Goal: Task Accomplishment & Management: Manage account settings

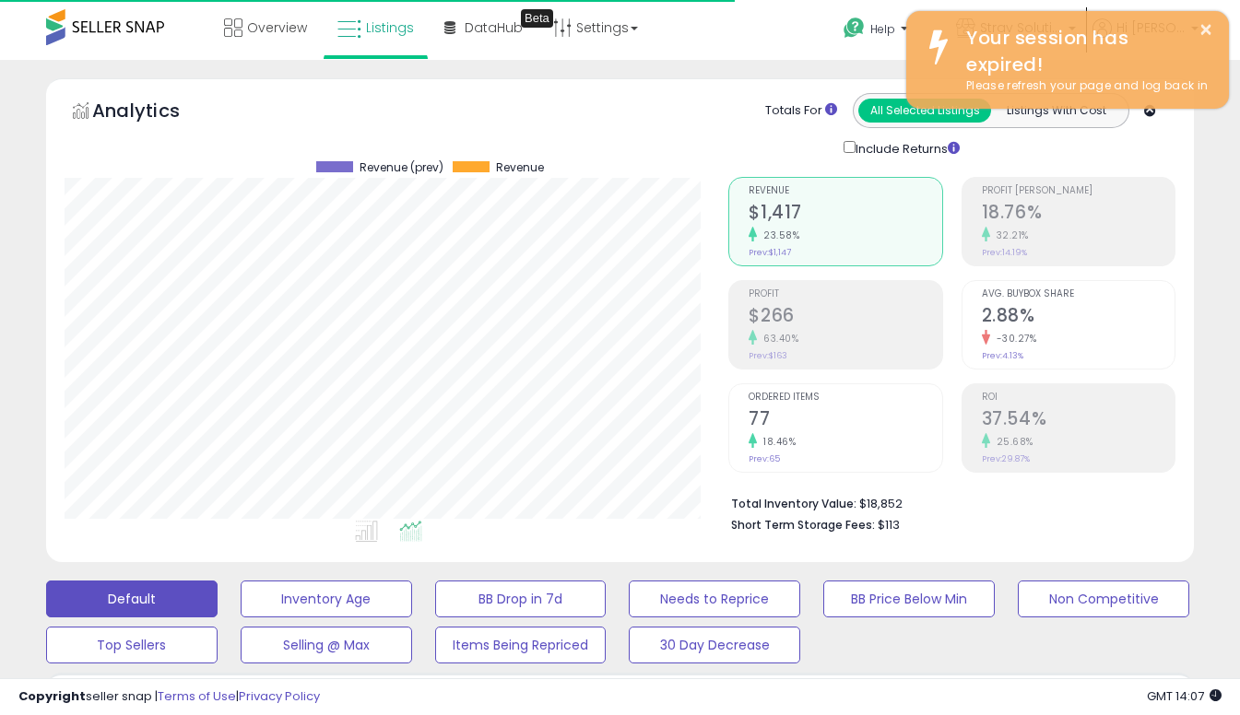
select select "**********"
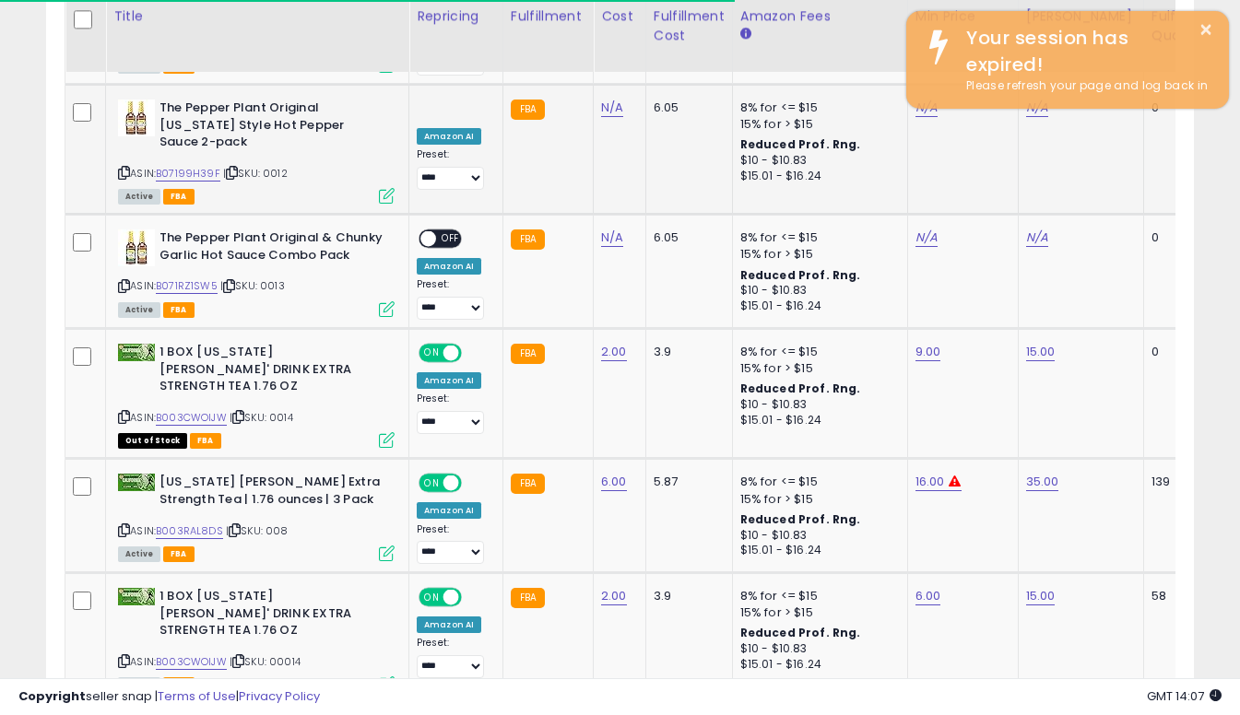
scroll to position [378, 664]
